Goal: Task Accomplishment & Management: Manage account settings

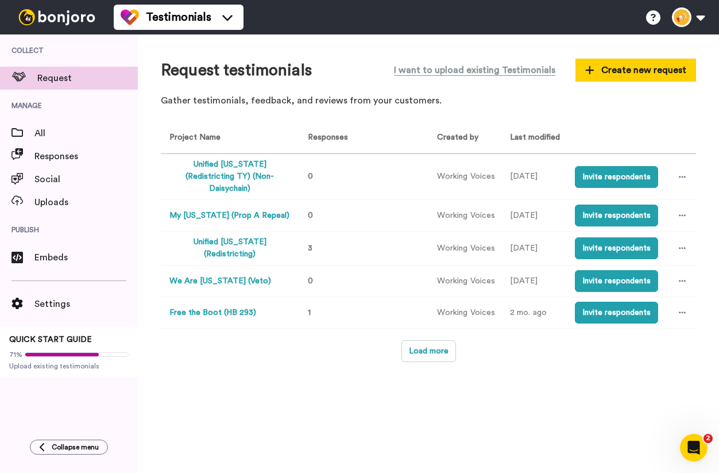
click at [232, 210] on button "My [US_STATE] (Prop A Repeal)" at bounding box center [229, 216] width 120 height 12
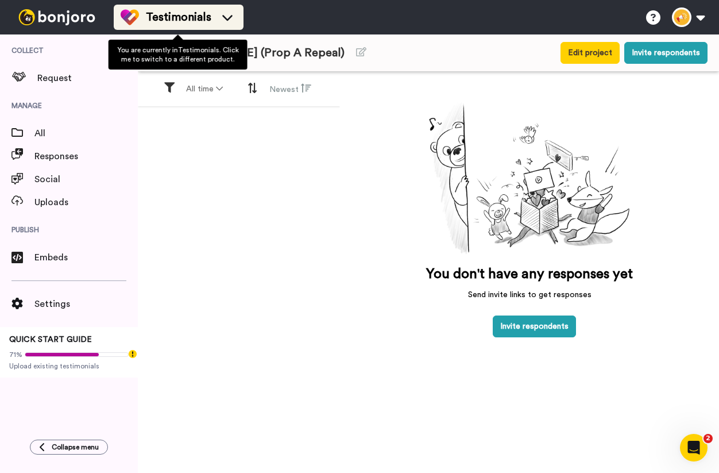
click at [182, 17] on span "Testimonials" at bounding box center [178, 17] width 65 height 16
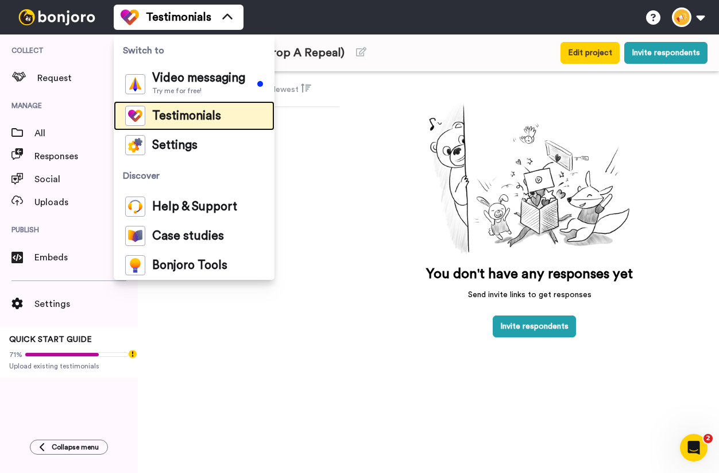
click at [181, 116] on span "Testimonials" at bounding box center [186, 115] width 69 height 11
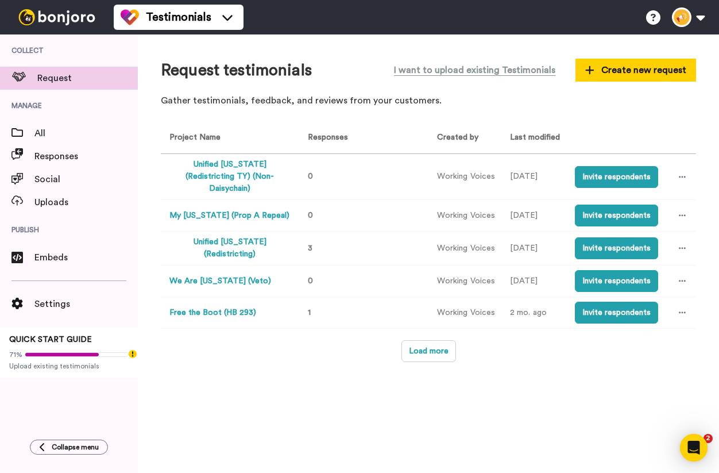
click at [246, 210] on button "My [US_STATE] (Prop A Repeal)" at bounding box center [229, 216] width 120 height 12
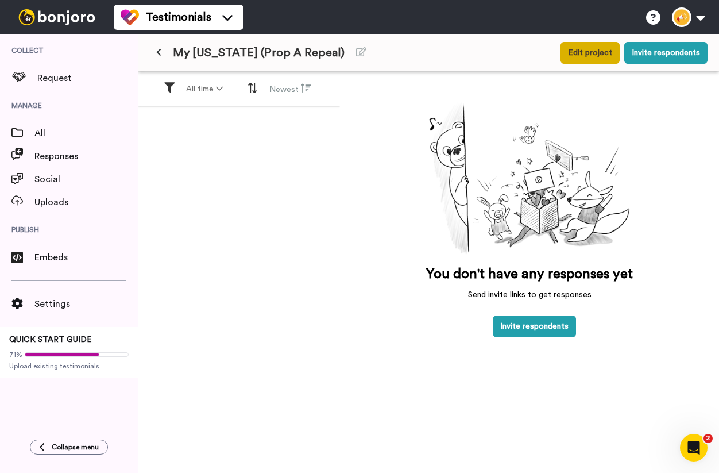
click at [585, 60] on button "Edit project" at bounding box center [589, 53] width 59 height 22
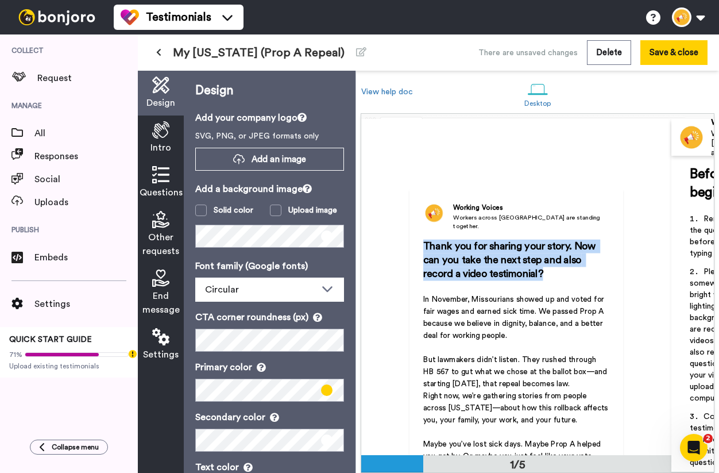
drag, startPoint x: 550, startPoint y: 269, endPoint x: 422, endPoint y: 232, distance: 133.2
click at [422, 232] on div "Working Voices Workers across America are standing together. Thank you for shar…" at bounding box center [516, 349] width 214 height 323
copy span "Thank you for sharing your story. Now can you take the next step and also recor…"
